Goal: Task Accomplishment & Management: Use online tool/utility

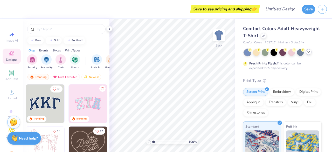
click at [309, 54] on div at bounding box center [309, 52] width 6 height 6
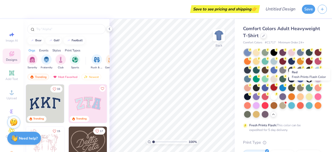
click at [277, 89] on div at bounding box center [274, 87] width 7 height 7
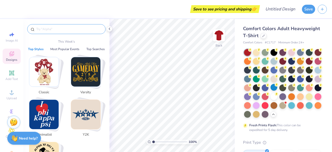
click at [66, 30] on input "text" at bounding box center [69, 28] width 66 height 5
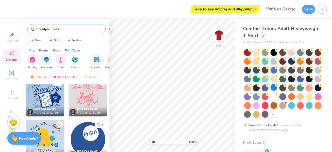
scroll to position [259, 0]
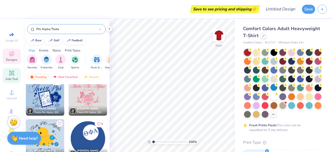
type input "Phi Alpha Theta"
click at [15, 74] on div "Add Text" at bounding box center [12, 75] width 18 height 15
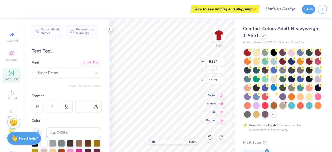
click at [58, 51] on div "Text Tool" at bounding box center [67, 50] width 70 height 7
click at [48, 27] on span "Personalized Names" at bounding box center [50, 30] width 18 height 7
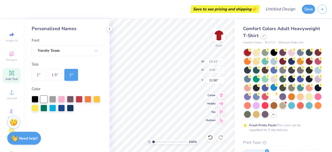
type input "12.43"
type input "2.00"
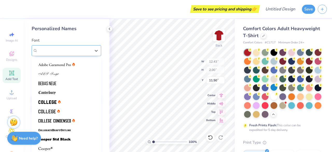
click at [68, 52] on div "Varsity Team" at bounding box center [64, 50] width 54 height 8
click at [69, 52] on div "Varsity Team" at bounding box center [64, 50] width 53 height 6
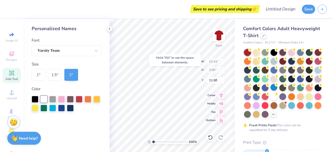
type input "8.26"
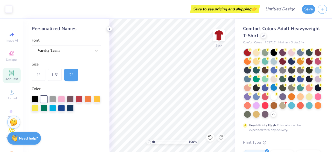
click at [110, 31] on div at bounding box center [110, 29] width 6 height 6
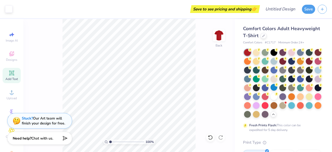
click at [11, 78] on span "Add Text" at bounding box center [11, 79] width 12 height 4
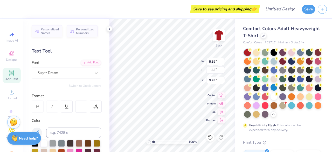
type input "11.69"
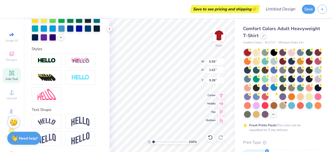
scroll to position [158, 0]
click at [47, 80] on img at bounding box center [47, 77] width 18 height 8
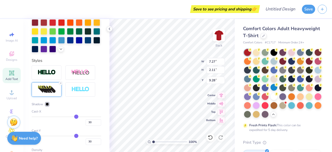
type input "7.27"
type input "2.11"
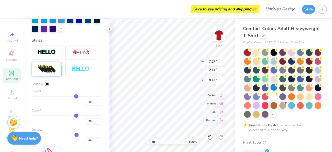
type input "31"
type input "29"
type input "28"
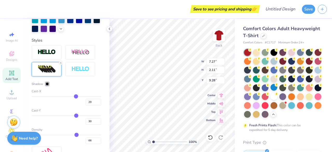
type input "28"
type input "27"
type input "26"
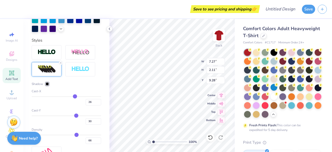
type input "25"
type input "24"
type input "23"
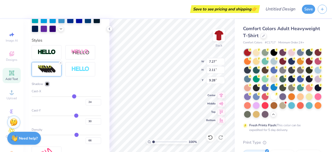
type input "23"
type input "22"
type input "21"
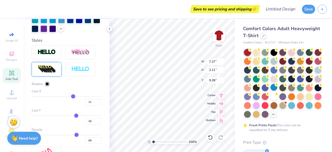
type input "19"
type input "18"
type input "17"
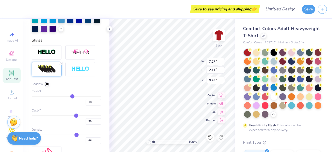
type input "17"
type input "16"
type input "15"
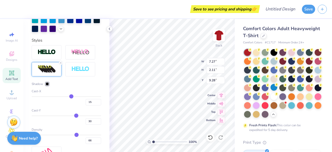
type input "13"
type input "12"
type input "10"
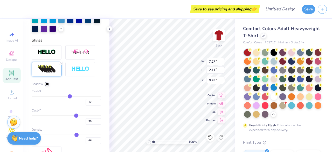
type input "10"
type input "9"
type input "8"
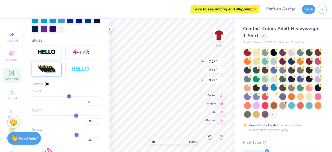
type input "7"
type input "6"
type input "5"
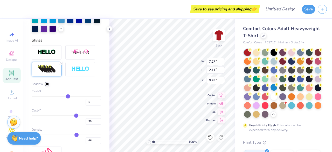
type input "5"
type input "4"
type input "3"
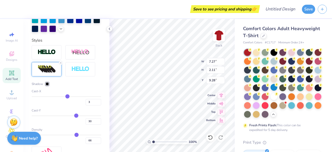
type input "2"
type input "1"
drag, startPoint x: 74, startPoint y: 106, endPoint x: 65, endPoint y: 105, distance: 9.2
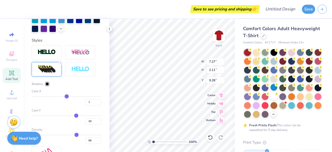
type input "1"
click at [65, 97] on input "range" at bounding box center [67, 96] width 70 height 1
type input "5.65"
drag, startPoint x: 67, startPoint y: 105, endPoint x: 76, endPoint y: 106, distance: 9.1
click at [76, 105] on div "1" at bounding box center [67, 100] width 70 height 9
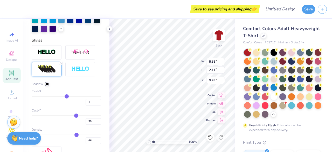
type input "5"
type input "6"
type input "9"
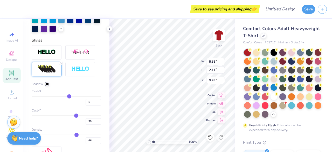
type input "9"
type input "13"
type input "17"
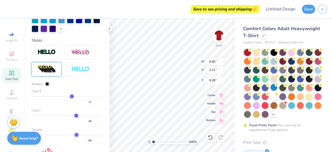
type input "21"
type input "23"
type input "24"
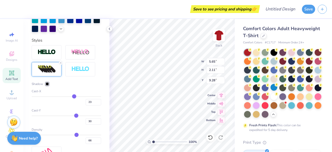
type input "24"
type input "25"
drag, startPoint x: 65, startPoint y: 104, endPoint x: 72, endPoint y: 104, distance: 6.5
type input "25"
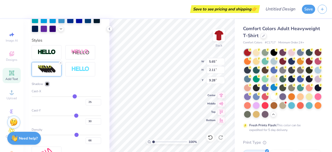
click at [72, 97] on input "range" at bounding box center [67, 96] width 70 height 1
type input "6.99"
type input "21"
type input "18"
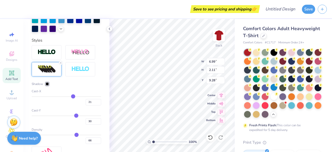
type input "18"
type input "14"
type input "10"
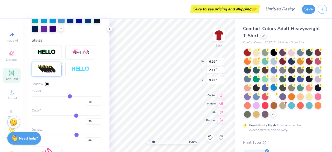
type input "6"
type input "5"
drag, startPoint x: 71, startPoint y: 105, endPoint x: 66, endPoint y: 105, distance: 4.4
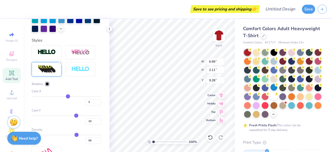
type input "5"
click at [66, 97] on input "range" at bounding box center [67, 96] width 70 height 1
type input "5.87"
type input "8"
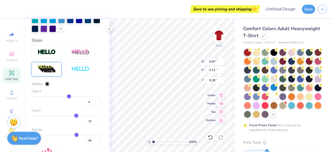
type input "9"
type input "10"
type input "11"
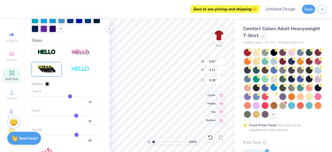
type input "11"
type input "12"
type input "13"
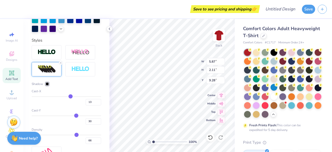
type input "15"
type input "16"
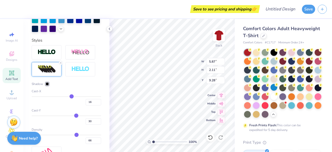
click at [69, 97] on input "range" at bounding box center [67, 96] width 70 height 1
type input "6.49"
type input "26"
type input "24"
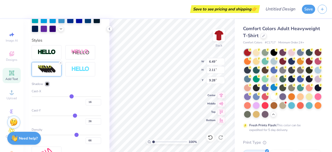
type input "24"
type input "23"
type input "22"
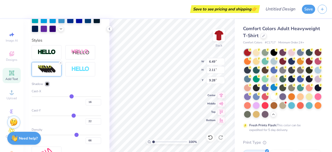
type input "22"
click at [71, 116] on input "range" at bounding box center [67, 115] width 70 height 1
type input "1.98"
type input "31"
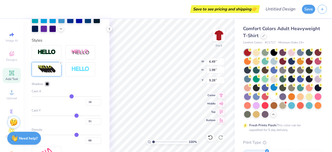
type input "33"
type input "34"
type input "36"
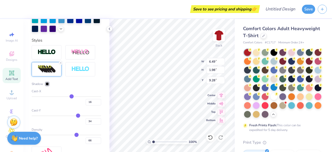
type input "36"
type input "39"
type input "41"
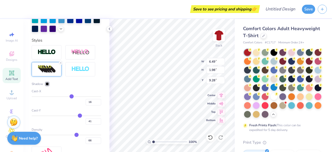
type input "42"
type input "43"
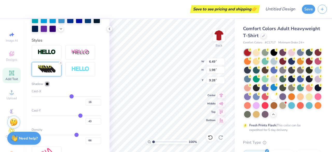
click at [78, 116] on input "range" at bounding box center [67, 115] width 70 height 1
type input "2.32"
type input "44"
type input "46"
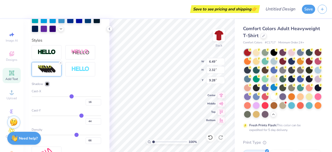
type input "46"
type input "47"
type input "49"
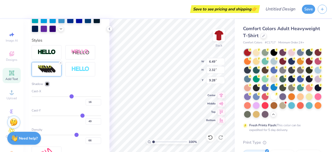
type input "50"
type input "53"
type input "57"
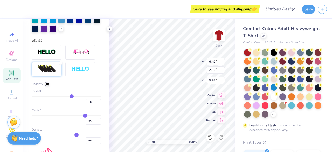
type input "57"
type input "59"
type input "62"
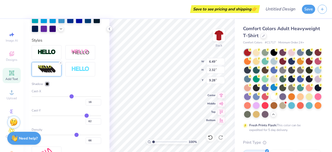
type input "65"
drag, startPoint x: 78, startPoint y: 123, endPoint x: 84, endPoint y: 123, distance: 6.7
type input "65"
click at [84, 116] on input "range" at bounding box center [67, 115] width 70 height 1
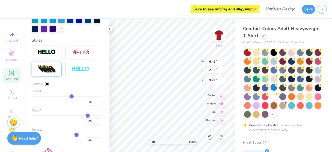
type input "2.67"
type input "64"
type input "63"
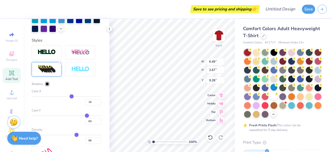
type input "62"
type input "61"
type input "60"
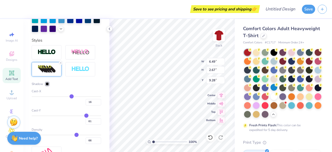
type input "60"
type input "59"
click at [83, 116] on input "range" at bounding box center [67, 115] width 70 height 1
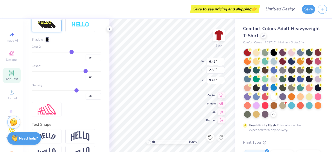
scroll to position [245, 0]
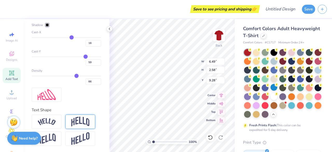
click at [90, 118] on div at bounding box center [80, 121] width 30 height 14
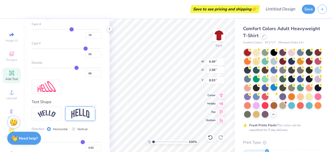
type input "3.67"
type input "8.93"
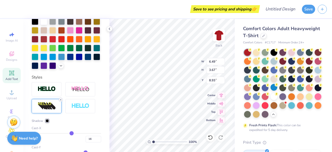
click at [60, 100] on line at bounding box center [61, 100] width 2 height 2
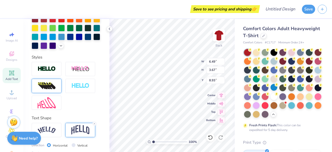
type input "5.59"
type input "2.31"
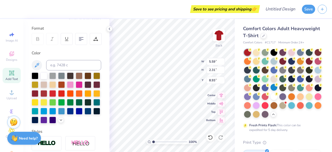
scroll to position [0, 0]
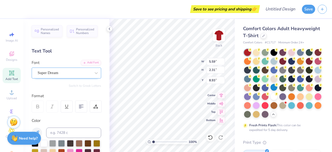
click at [65, 76] on div at bounding box center [64, 72] width 53 height 7
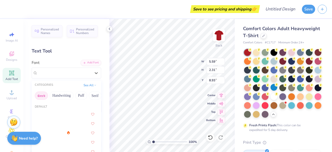
click at [44, 94] on button "Greek" at bounding box center [41, 95] width 13 height 8
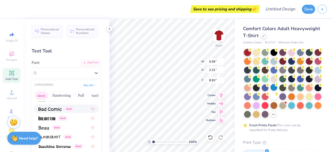
scroll to position [78, 0]
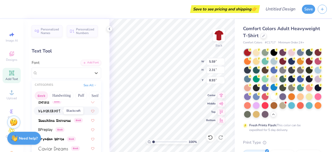
click at [51, 111] on img at bounding box center [49, 111] width 22 height 4
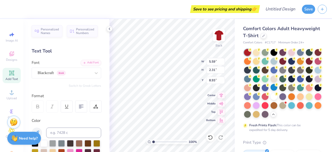
type input "4.39"
type input "2.27"
type input "8.95"
click at [69, 73] on div "Blackcraft Greek" at bounding box center [64, 73] width 54 height 8
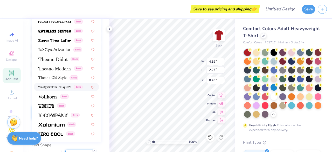
scroll to position [130, 0]
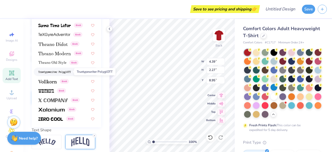
click at [60, 71] on img at bounding box center [54, 72] width 32 height 4
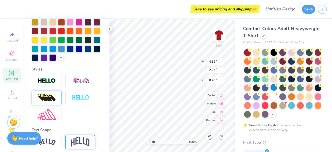
type input "4.04"
type input "2.00"
type input "9.09"
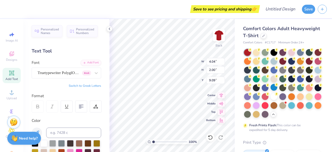
scroll to position [4, 1]
click at [91, 85] on button "Switch to Greek Letters" at bounding box center [85, 86] width 32 height 4
type textarea "Π"
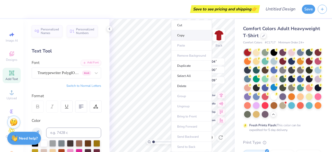
click at [184, 35] on li "Copy" at bounding box center [191, 35] width 41 height 10
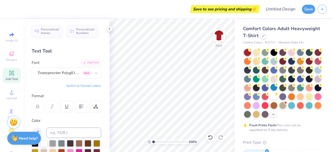
click at [40, 50] on div "Text Tool" at bounding box center [67, 50] width 70 height 7
click at [13, 71] on div "Add Text" at bounding box center [12, 75] width 18 height 15
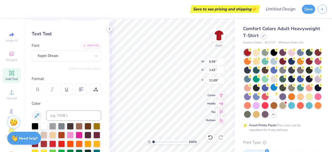
scroll to position [0, 0]
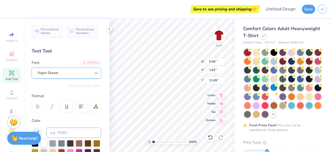
click at [92, 74] on div at bounding box center [96, 72] width 9 height 9
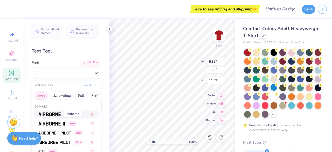
click at [52, 113] on img at bounding box center [49, 114] width 23 height 4
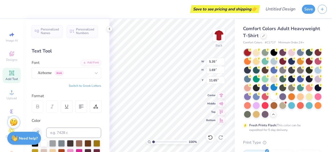
type input "5.35"
type input "1.69"
type input "11.65"
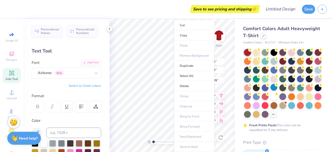
click at [83, 87] on button "Switch to Greek Letters" at bounding box center [85, 86] width 32 height 4
click at [183, 44] on ul "Cut Copy Paste Remove Background Duplicate Select All Delete Group Ungroup Brin…" at bounding box center [189, 86] width 41 height 132
type input "5.33"
click at [190, 47] on ul "Cut Copy Paste Remove Background Duplicate Select All Delete Group Ungroup Brin…" at bounding box center [194, 86] width 41 height 132
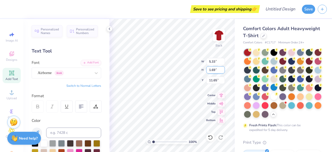
scroll to position [4, 1]
type textarea "Α"
type textarea "αβχδεφγηιjκλμνοπθρστυvωξψζ"
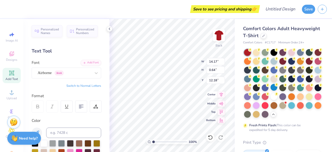
type input "14.17"
type input "0.64"
type input "12.18"
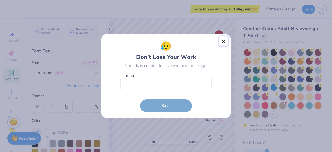
click at [222, 39] on button "Close" at bounding box center [224, 41] width 10 height 10
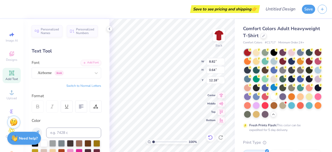
scroll to position [4, 1]
click at [212, 137] on icon at bounding box center [210, 137] width 4 height 5
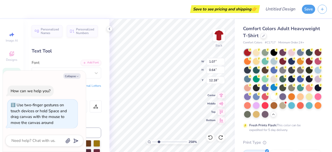
drag, startPoint x: 155, startPoint y: 141, endPoint x: 159, endPoint y: 144, distance: 4.4
click at [159, 144] on input "range" at bounding box center [169, 141] width 35 height 5
click at [74, 77] on button "Collapse" at bounding box center [71, 75] width 17 height 5
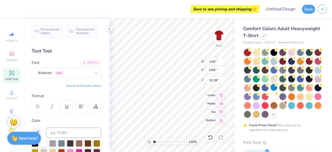
drag, startPoint x: 160, startPoint y: 140, endPoint x: 154, endPoint y: 140, distance: 5.5
click at [154, 140] on input "range" at bounding box center [169, 141] width 35 height 5
click at [63, 73] on div "Airborne Greek" at bounding box center [64, 73] width 54 height 8
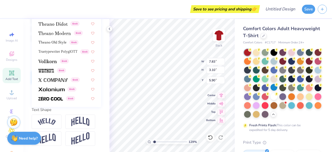
scroll to position [158, 0]
click at [59, 47] on div "Truetypewriter PolyglOTT Greek" at bounding box center [66, 51] width 65 height 9
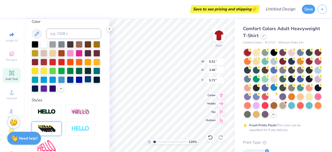
scroll to position [3, 0]
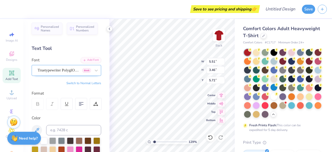
click at [52, 72] on div "Truetypewriter PolyglOTT Greek" at bounding box center [64, 70] width 54 height 8
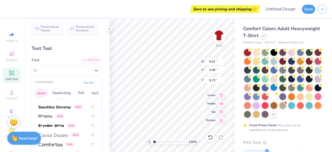
scroll to position [78, 0]
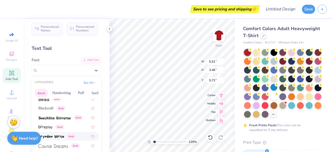
click at [60, 135] on img at bounding box center [51, 137] width 26 height 4
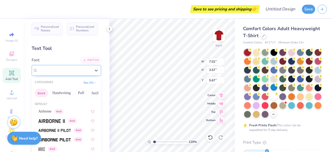
click at [69, 71] on div "Bryndan Write Greek" at bounding box center [64, 70] width 54 height 8
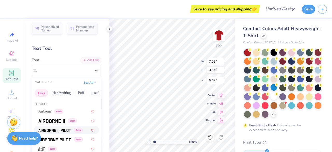
click at [53, 131] on img at bounding box center [54, 130] width 32 height 4
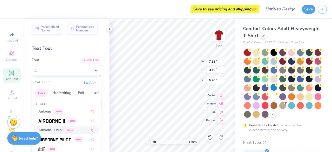
click at [81, 71] on div "Airborne II Pilot Greek" at bounding box center [64, 70] width 54 height 8
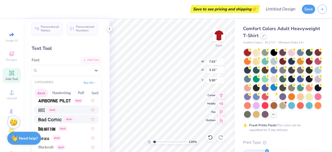
scroll to position [52, 0]
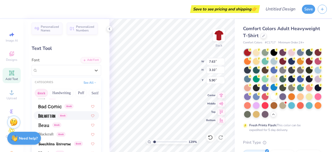
click at [69, 117] on div "Greek" at bounding box center [66, 115] width 56 height 5
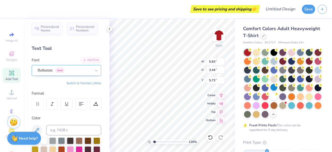
click at [82, 73] on div at bounding box center [64, 70] width 53 height 7
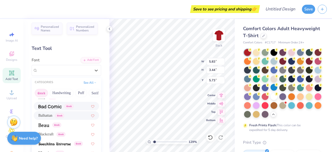
click at [58, 105] on img at bounding box center [49, 107] width 23 height 4
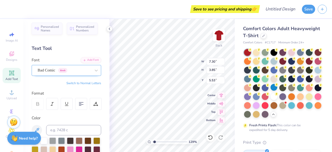
click at [69, 73] on div at bounding box center [64, 70] width 53 height 7
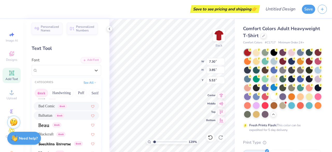
scroll to position [78, 0]
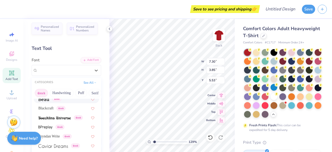
click at [53, 102] on div "Greek" at bounding box center [66, 98] width 65 height 9
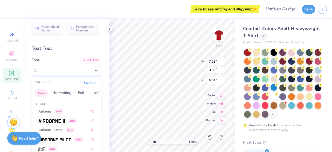
click at [66, 72] on div "Beau Greek" at bounding box center [64, 70] width 54 height 8
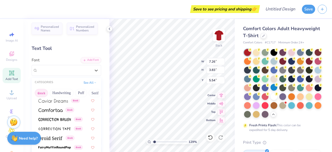
scroll to position [130, 0]
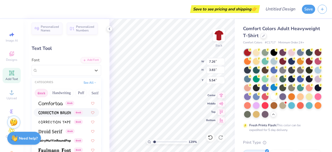
click at [60, 112] on img at bounding box center [54, 113] width 32 height 4
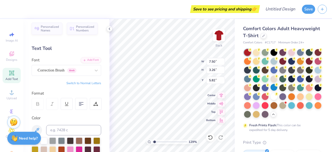
click at [9, 74] on icon at bounding box center [12, 73] width 6 height 6
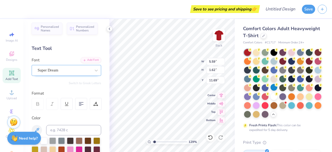
click at [76, 72] on div "Super Dream" at bounding box center [64, 70] width 54 height 8
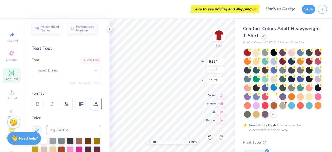
scroll to position [4, 1]
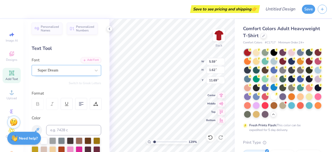
click at [70, 69] on div "Super Dream" at bounding box center [64, 70] width 54 height 8
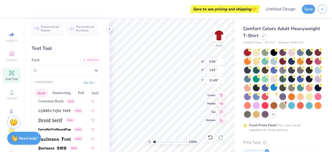
scroll to position [156, 0]
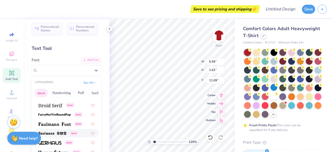
click at [55, 134] on img at bounding box center [52, 134] width 28 height 4
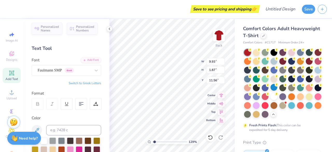
scroll to position [4, 1]
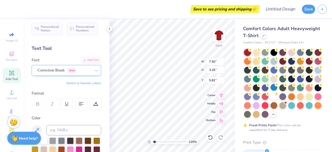
click at [64, 74] on div "Correction Brush Greek" at bounding box center [64, 70] width 54 height 8
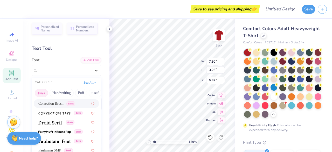
scroll to position [156, 0]
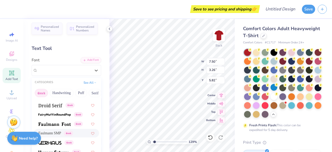
click at [54, 134] on span "Faulmann SMP" at bounding box center [49, 132] width 23 height 5
